Goal: Transaction & Acquisition: Purchase product/service

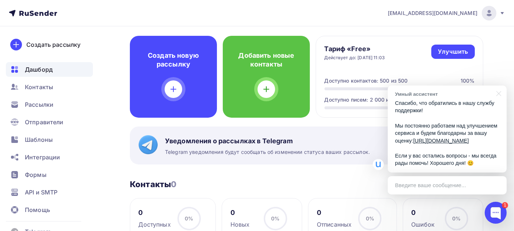
scroll to position [32, 0]
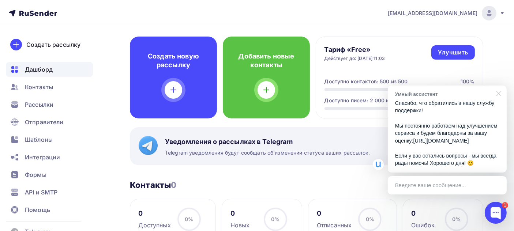
click at [500, 86] on div at bounding box center [498, 93] width 18 height 15
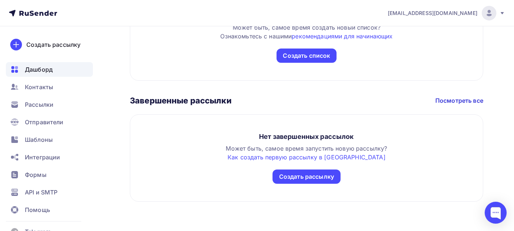
scroll to position [318, 0]
click at [50, 193] on span "API и SMTP" at bounding box center [41, 192] width 33 height 9
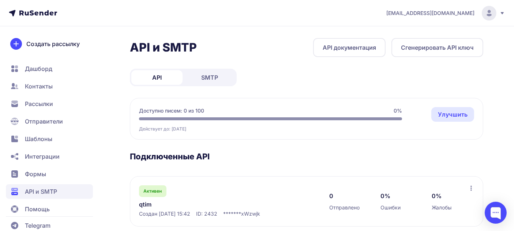
click at [215, 75] on span "SMTP" at bounding box center [209, 77] width 17 height 9
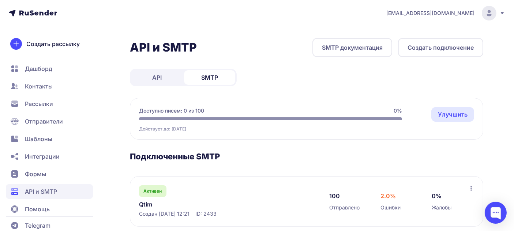
scroll to position [13, 0]
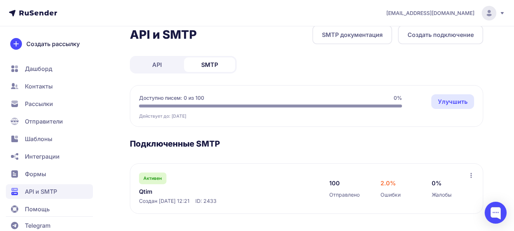
click at [464, 102] on link "Улучшить" at bounding box center [453, 101] width 43 height 15
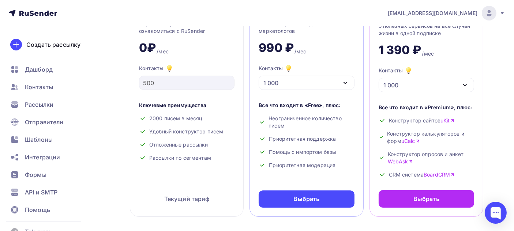
scroll to position [77, 0]
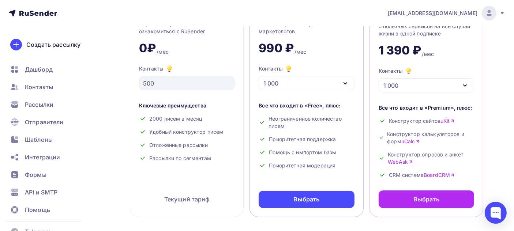
click at [339, 83] on div "1 000" at bounding box center [307, 83] width 96 height 14
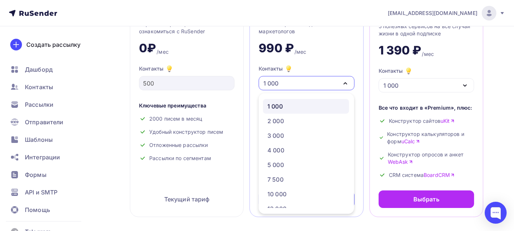
click at [299, 108] on div "1 000" at bounding box center [306, 106] width 77 height 9
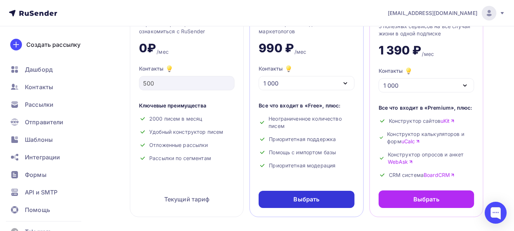
scroll to position [77, 0]
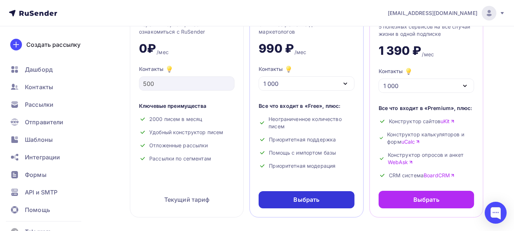
click at [322, 200] on div "Выбрать" at bounding box center [307, 199] width 96 height 17
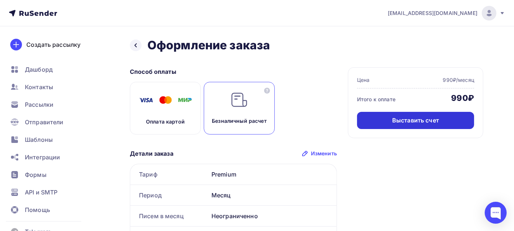
click at [400, 119] on div "Выставить счет" at bounding box center [415, 120] width 47 height 8
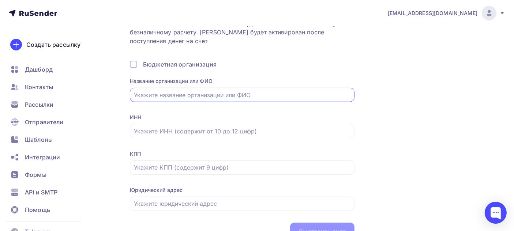
scroll to position [43, 0]
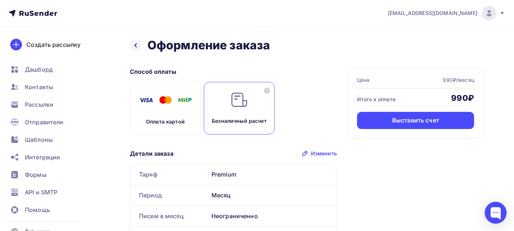
click at [158, 105] on img at bounding box center [165, 100] width 59 height 18
click at [235, 109] on div "Безналичный расчет" at bounding box center [239, 108] width 71 height 53
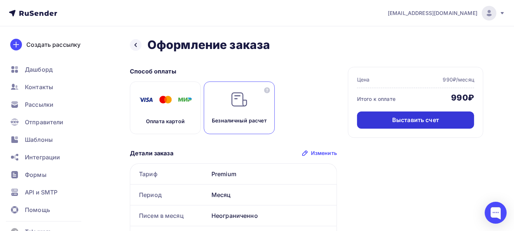
click at [418, 121] on div "Выставить счет" at bounding box center [415, 120] width 47 height 8
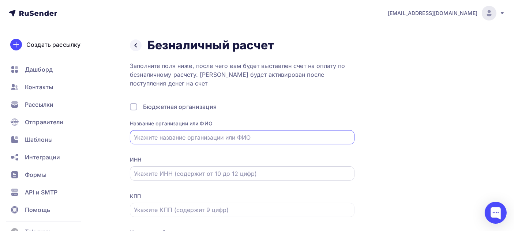
click at [200, 177] on input "text" at bounding box center [242, 174] width 216 height 9
paste input "9705239073"
type input "9705239073"
click at [190, 210] on input "text" at bounding box center [242, 210] width 216 height 9
click at [191, 139] on input "text" at bounding box center [242, 137] width 216 height 9
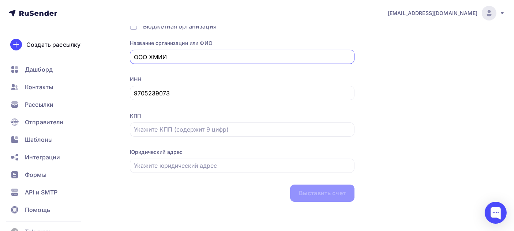
scroll to position [81, 0]
type input "ООО ХМИИ"
click at [242, 130] on input "text" at bounding box center [242, 129] width 216 height 9
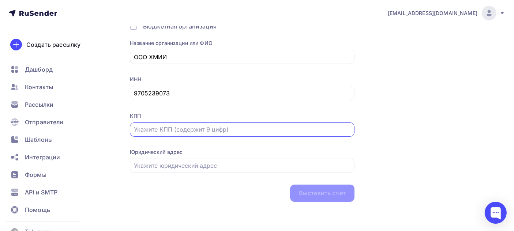
paste input "770501001"
type input "770501001"
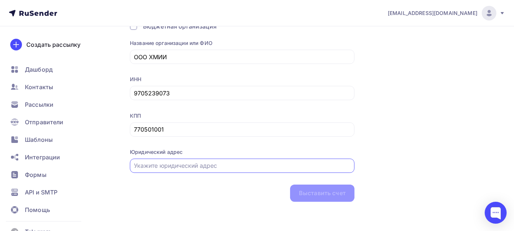
paste input "[GEOGRAPHIC_DATA], [STREET_ADDRESS] 1, помещен.12/1"
click at [212, 166] on input "text" at bounding box center [242, 165] width 216 height 9
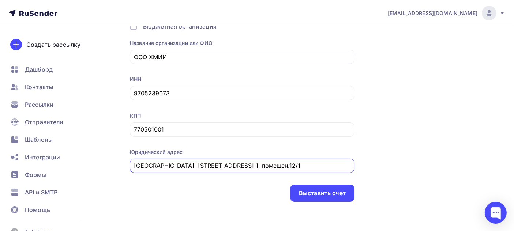
scroll to position [0, 185]
type input "[GEOGRAPHIC_DATA], [STREET_ADDRESS] 1, помещен.12/1"
click at [309, 195] on div "Выставить счет" at bounding box center [322, 193] width 47 height 8
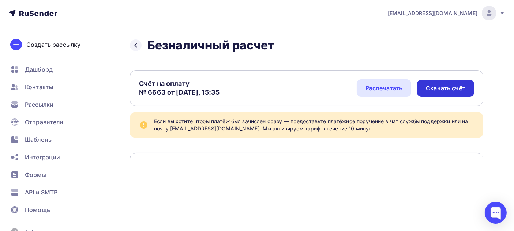
click at [440, 89] on div "Скачать счёт" at bounding box center [446, 88] width 40 height 8
